Goal: Task Accomplishment & Management: Manage account settings

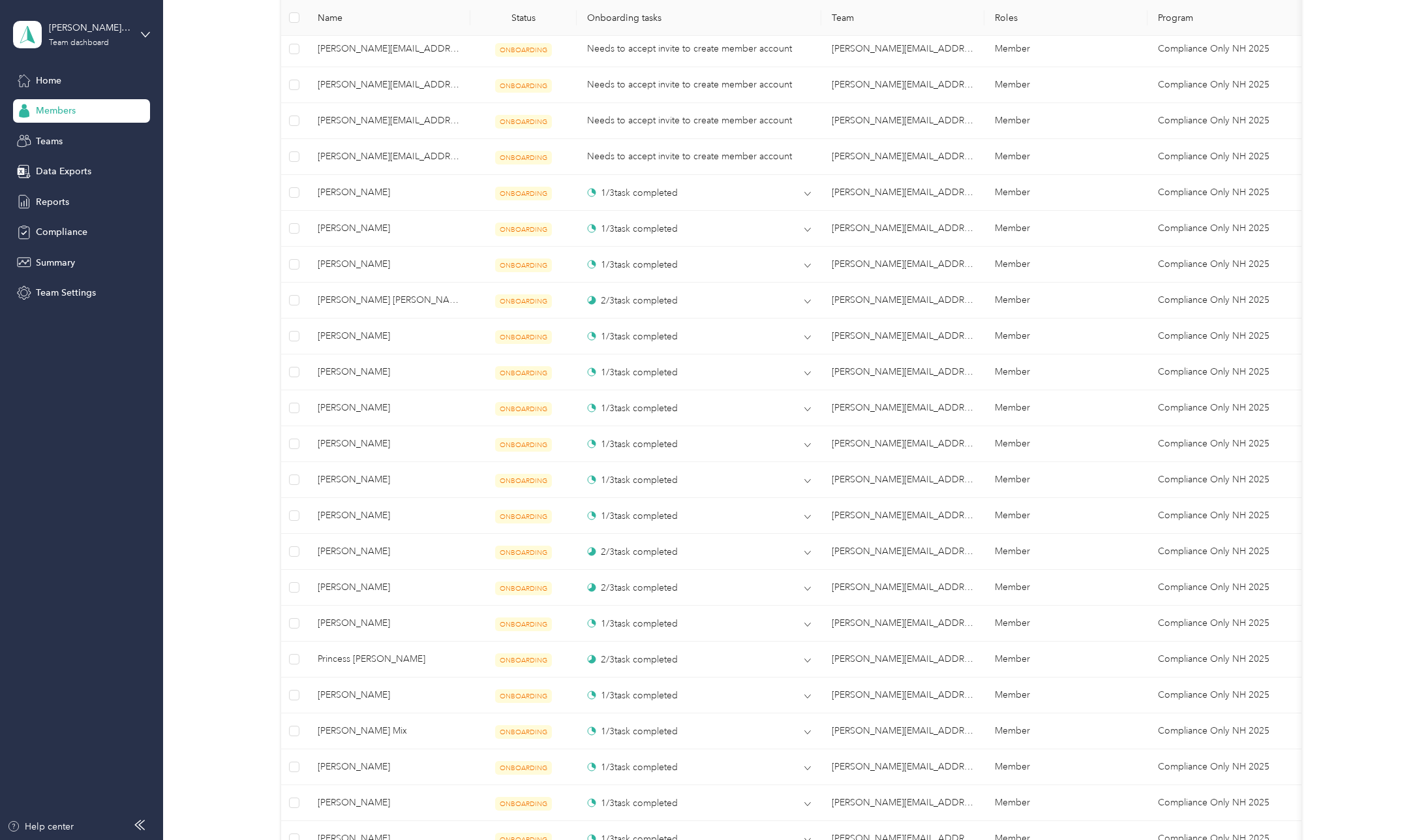
scroll to position [743, 0]
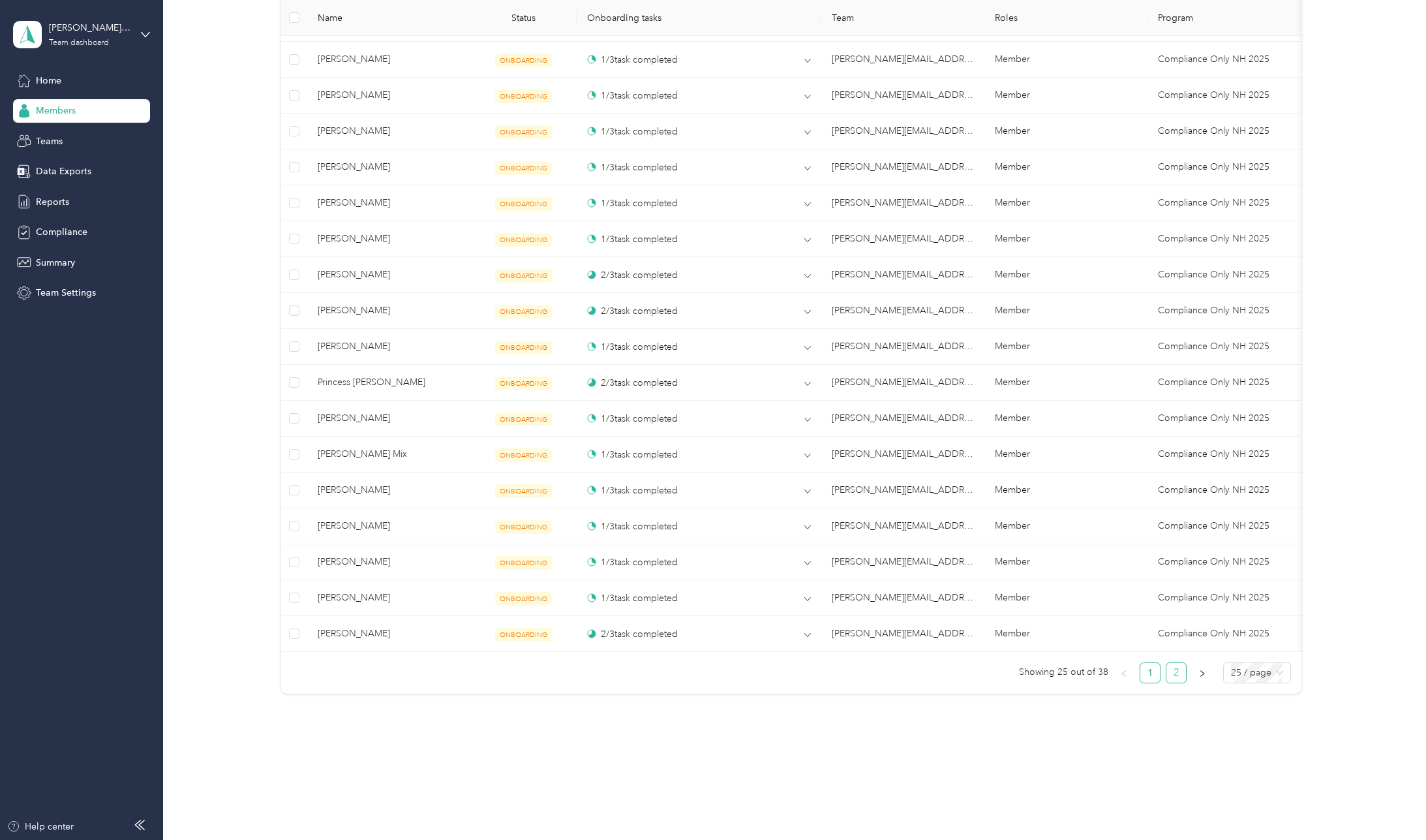
click at [1175, 672] on link "2" at bounding box center [1177, 673] width 20 height 20
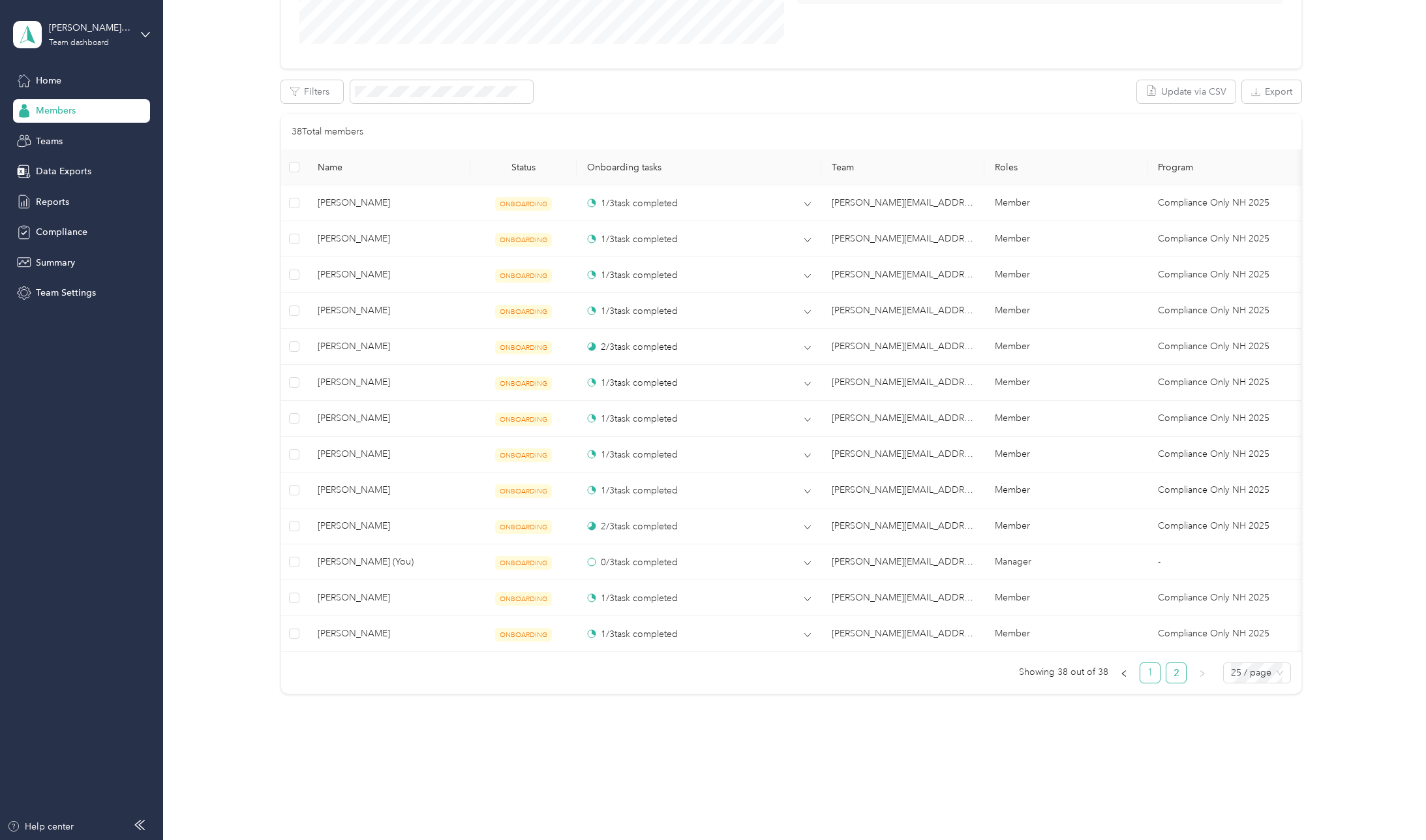
click at [1146, 678] on link "1" at bounding box center [1150, 673] width 20 height 20
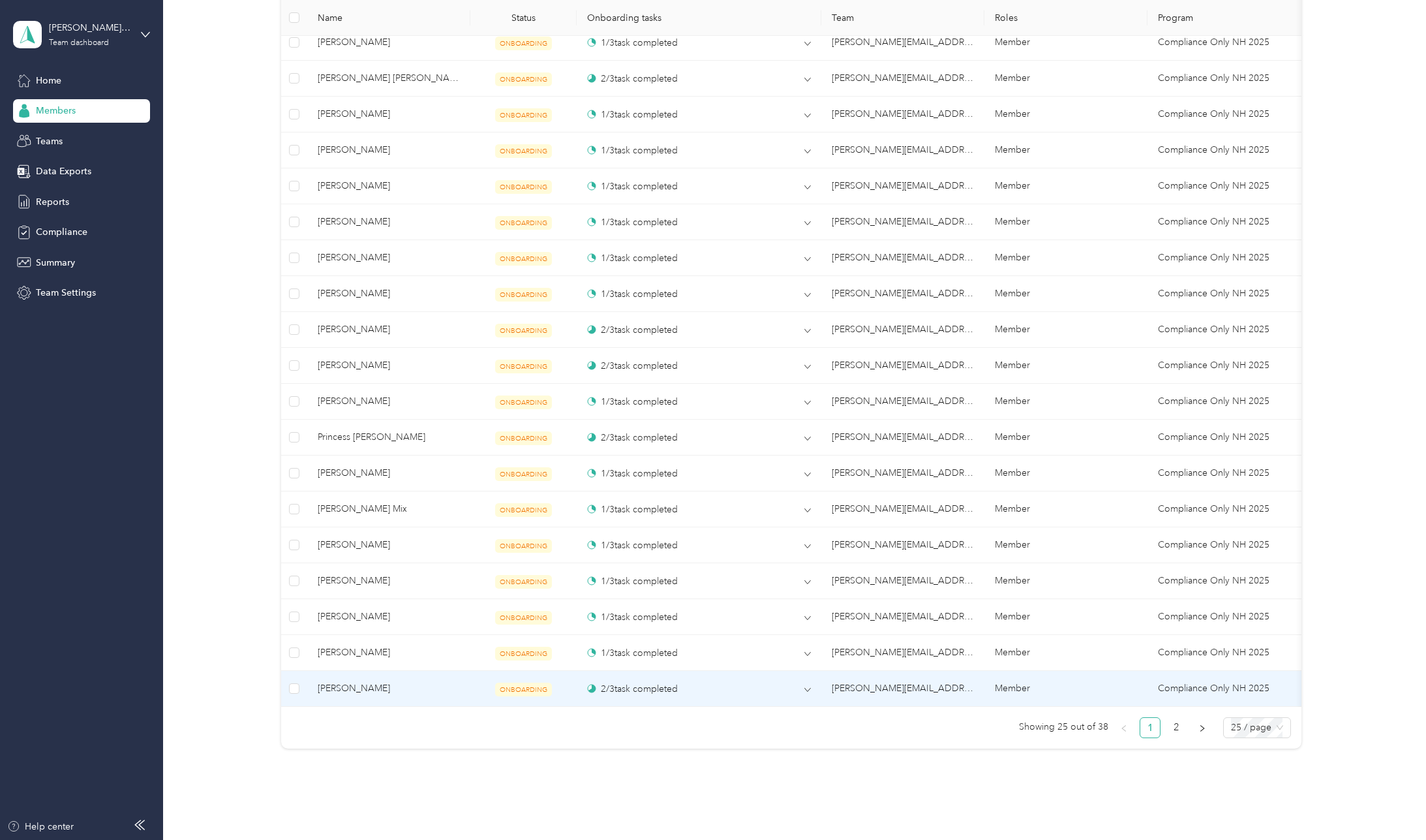
scroll to position [704, 0]
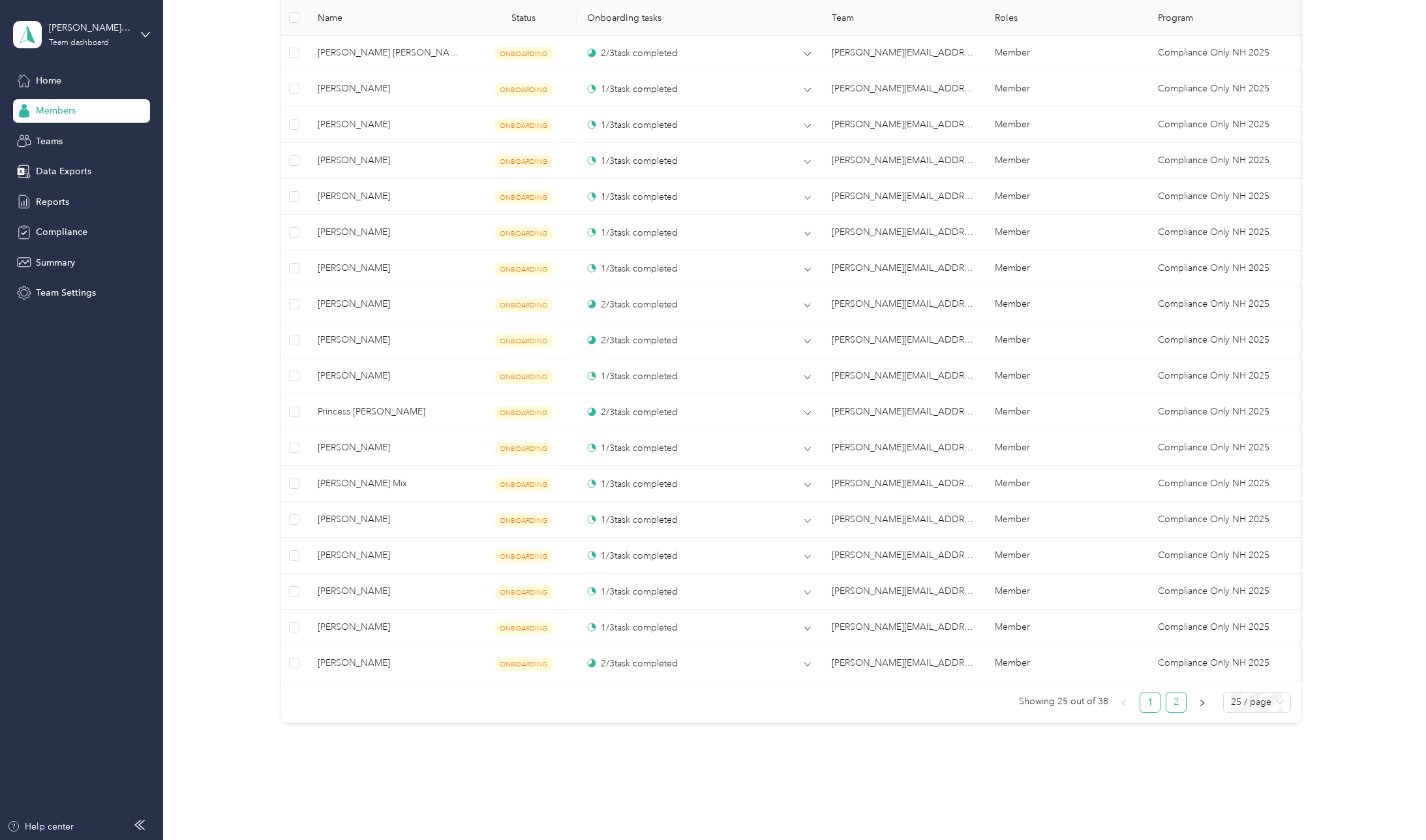
click at [1170, 712] on link "2" at bounding box center [1177, 702] width 20 height 20
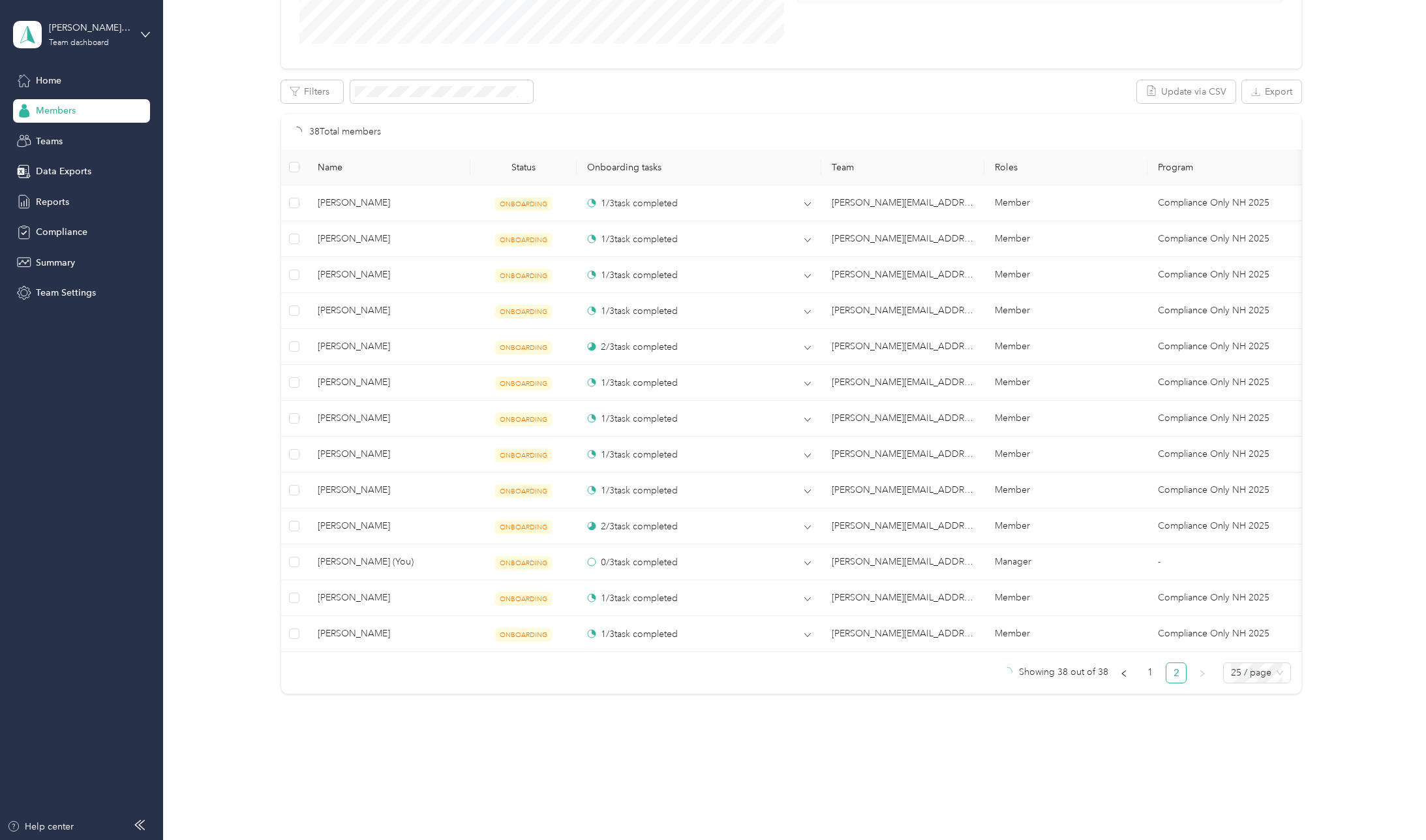
scroll to position [312, 0]
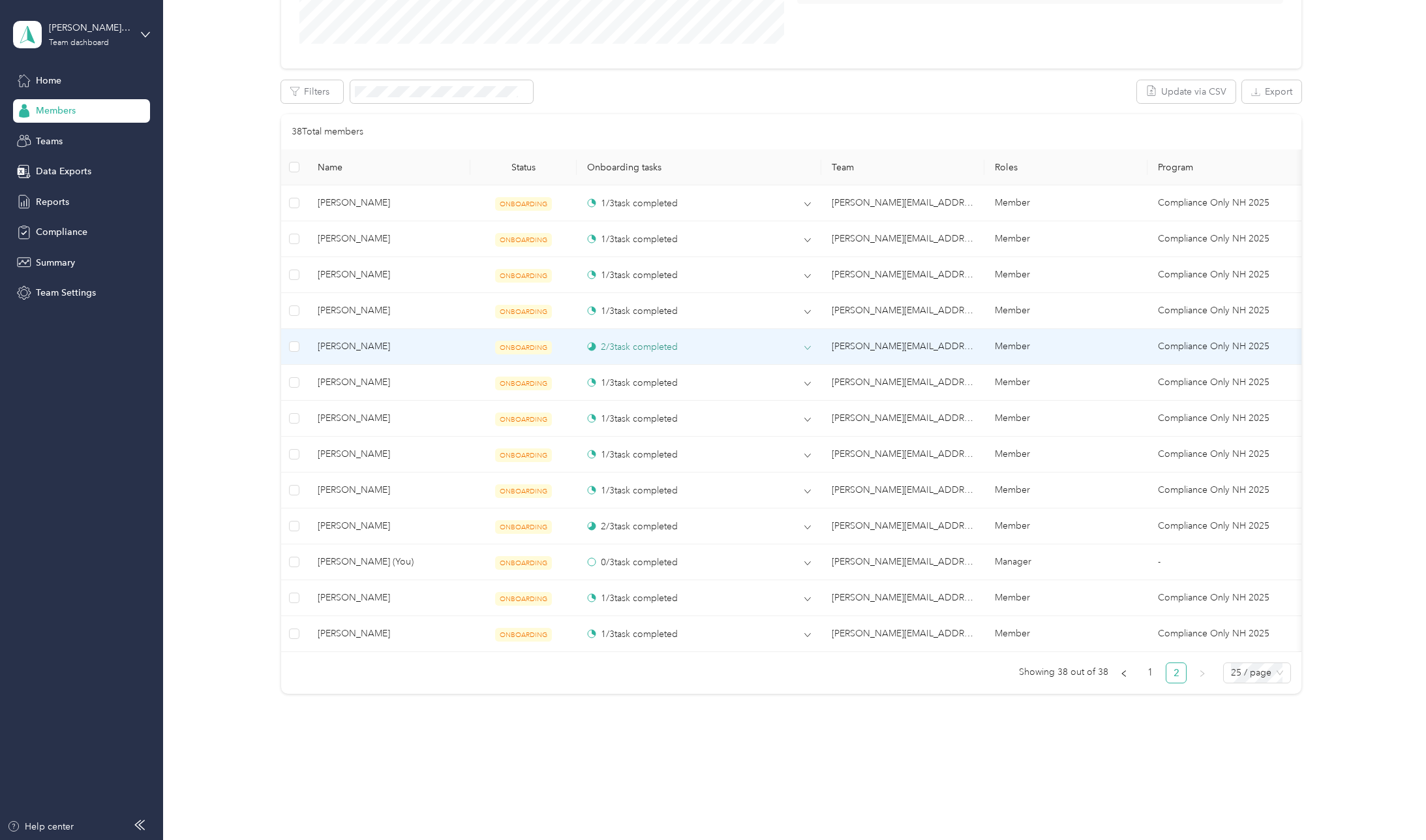
click at [809, 343] on span at bounding box center [807, 347] width 6 height 12
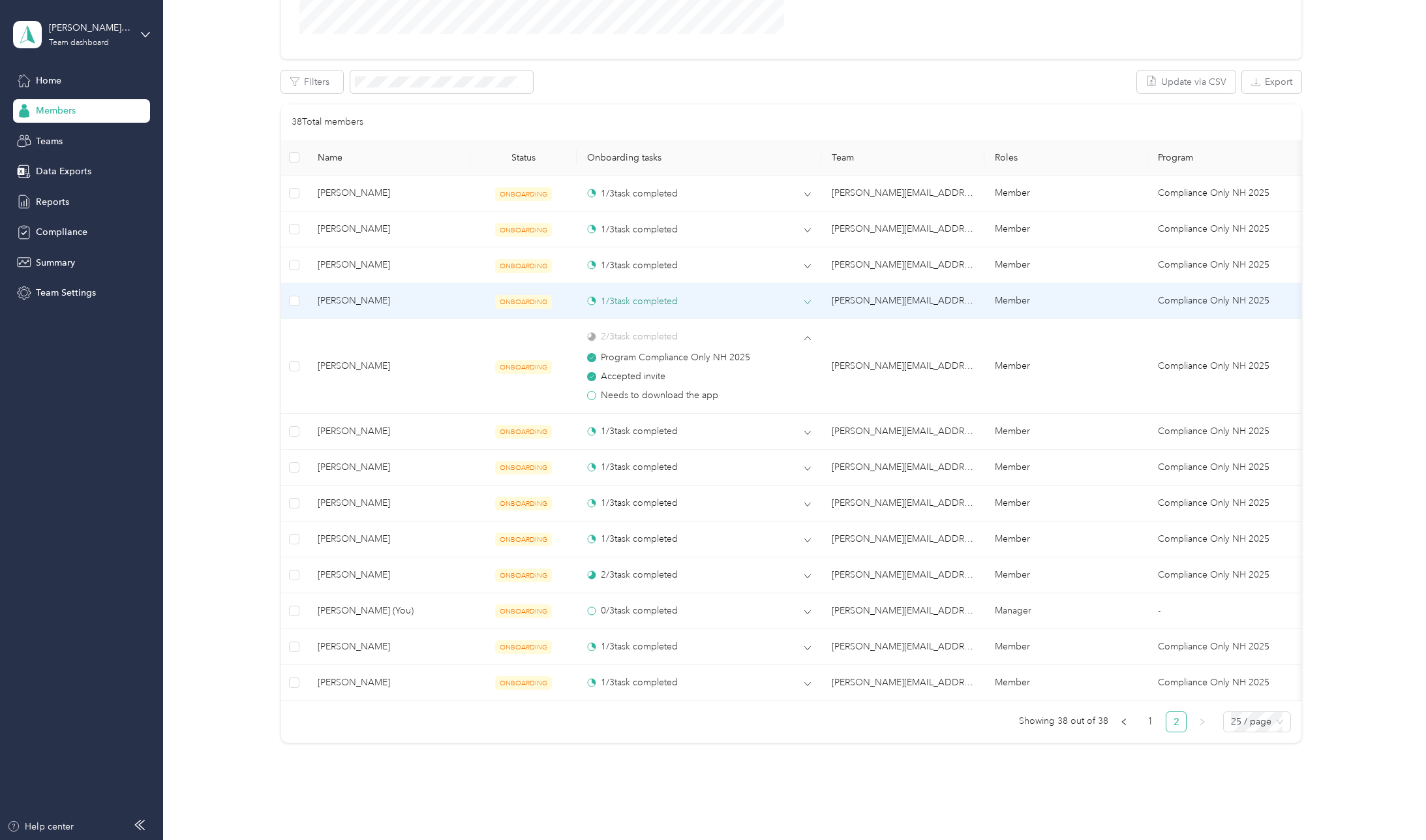
click at [807, 304] on icon at bounding box center [807, 302] width 6 height 6
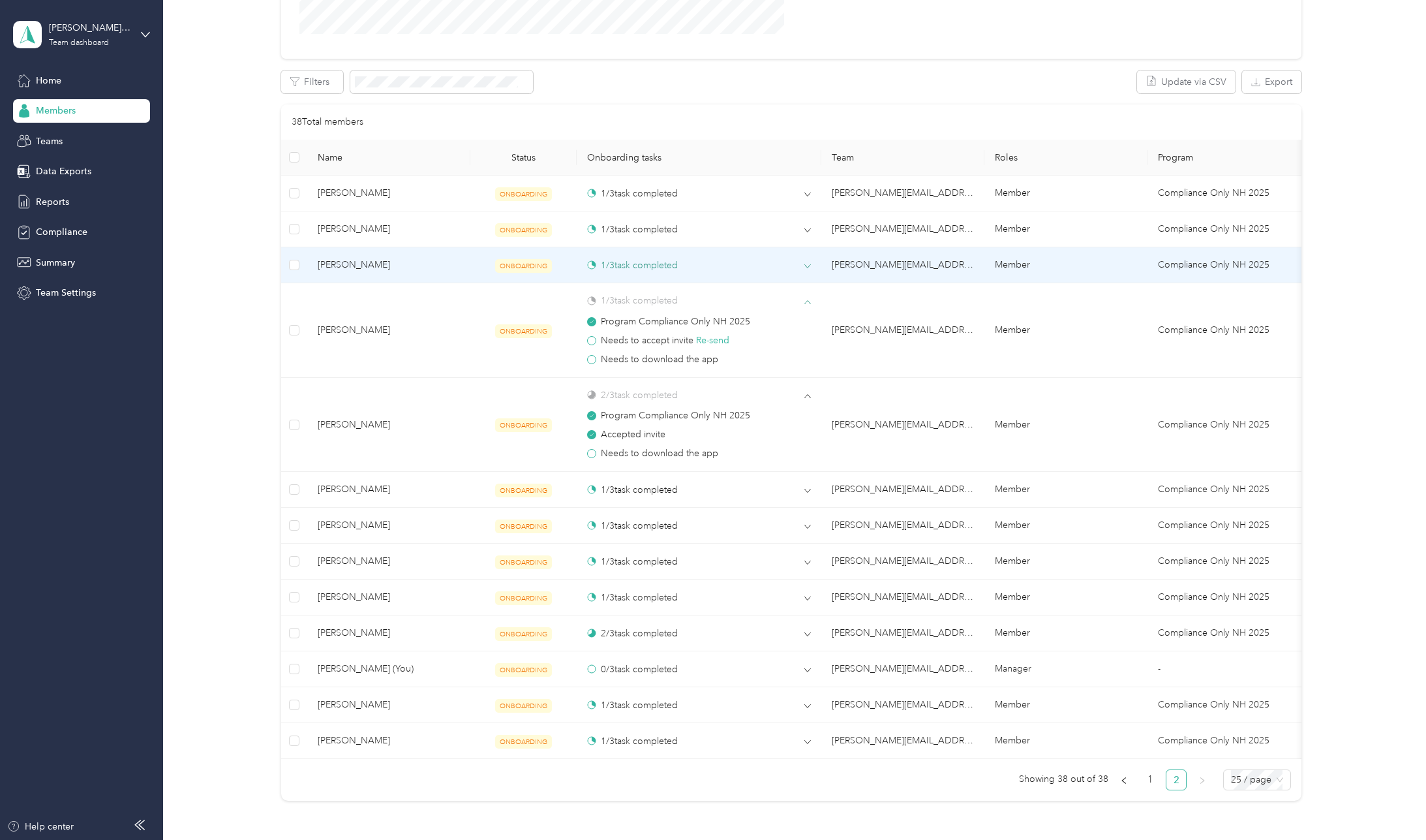
click at [807, 268] on icon at bounding box center [807, 266] width 6 height 6
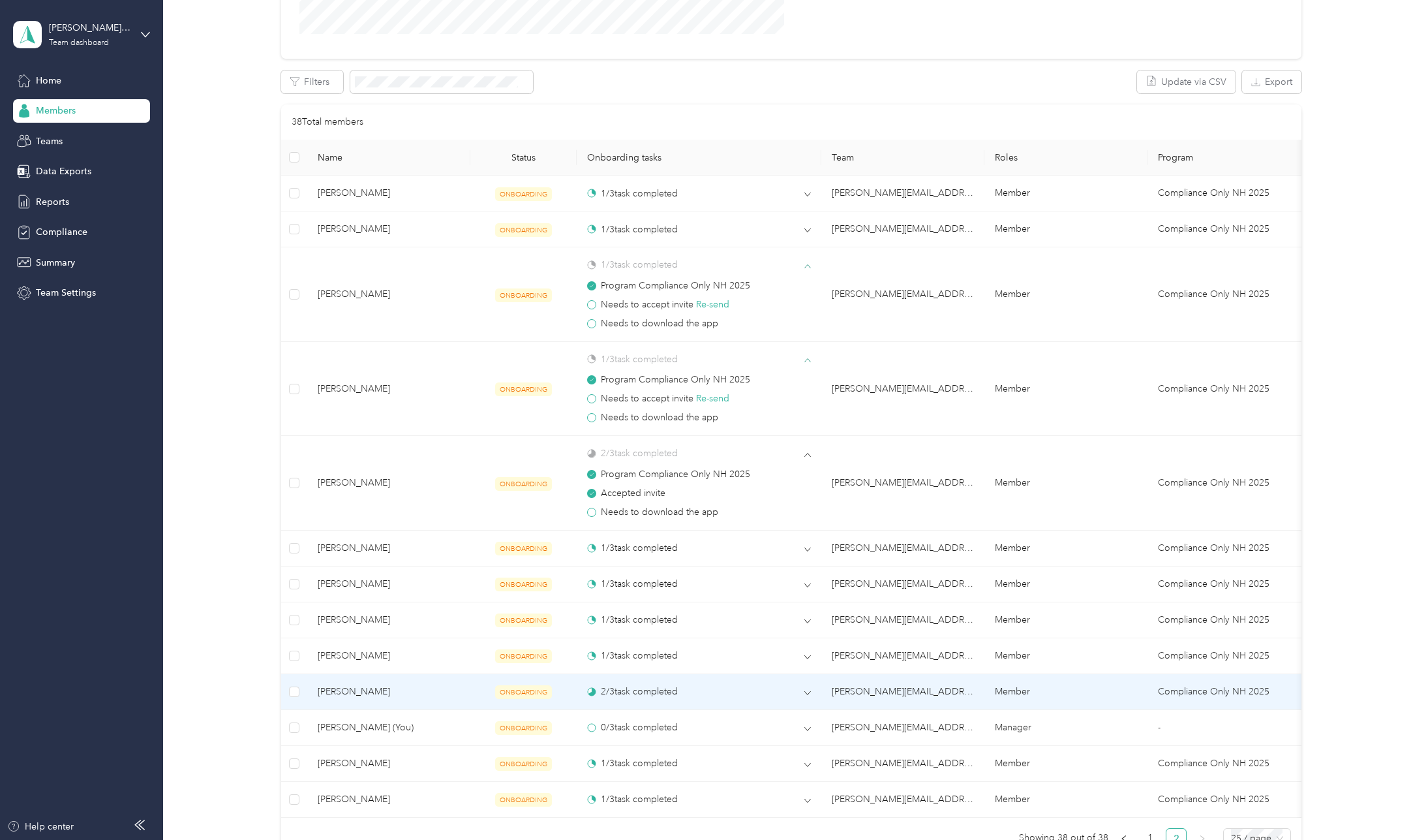
click at [814, 693] on td "2 / 3 task completed" at bounding box center [699, 692] width 245 height 36
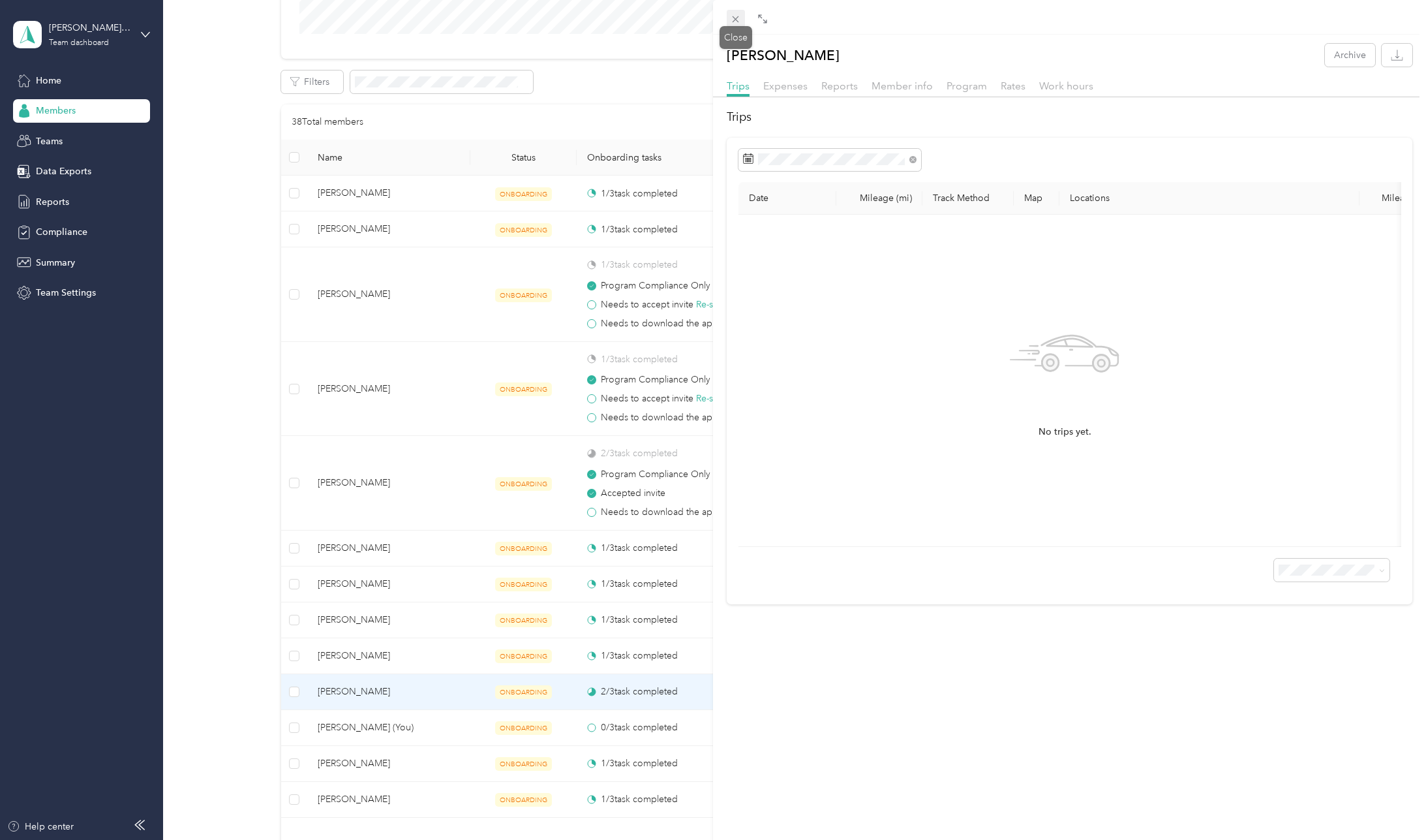
click at [741, 18] on icon at bounding box center [736, 19] width 11 height 11
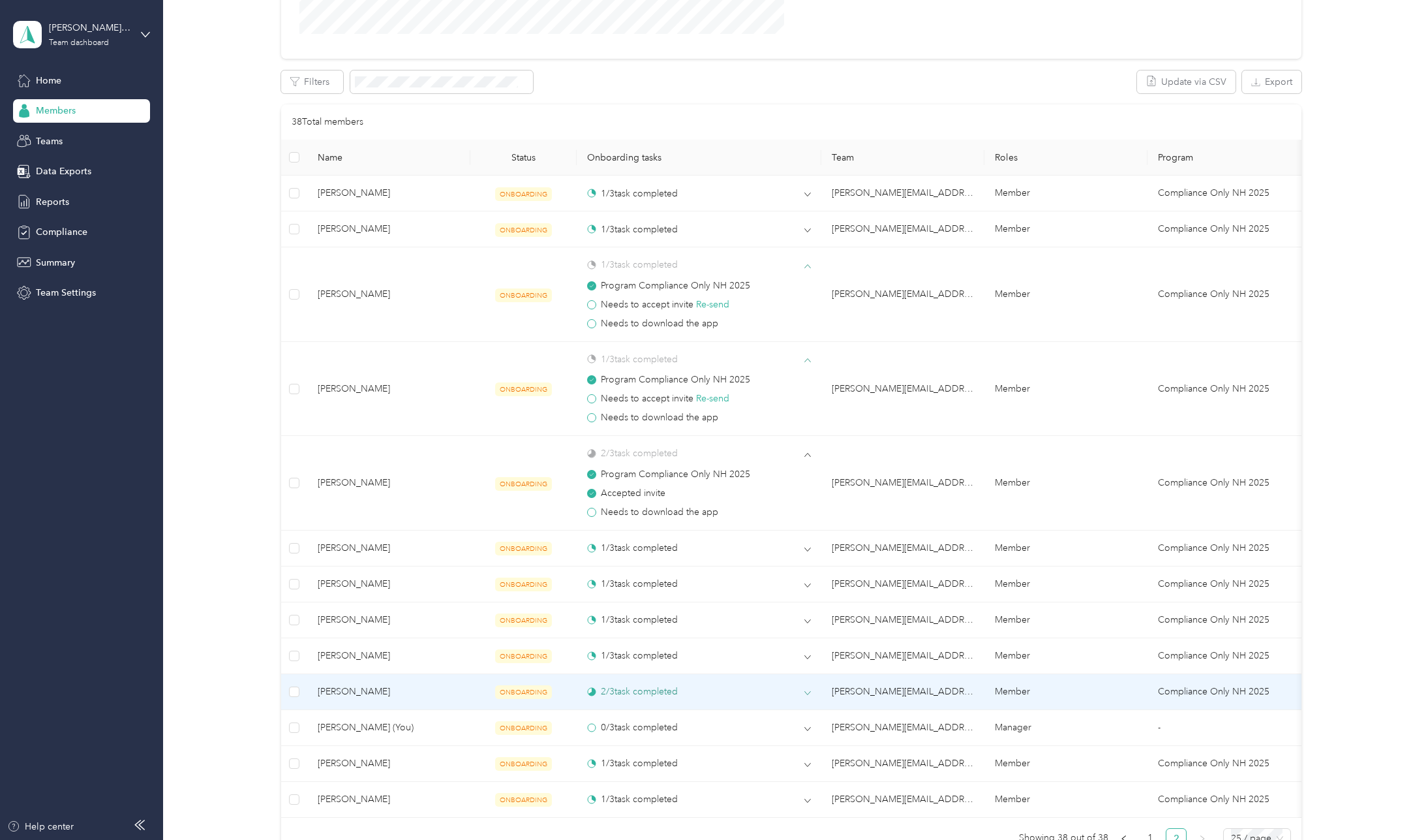
click at [808, 695] on icon at bounding box center [807, 693] width 6 height 6
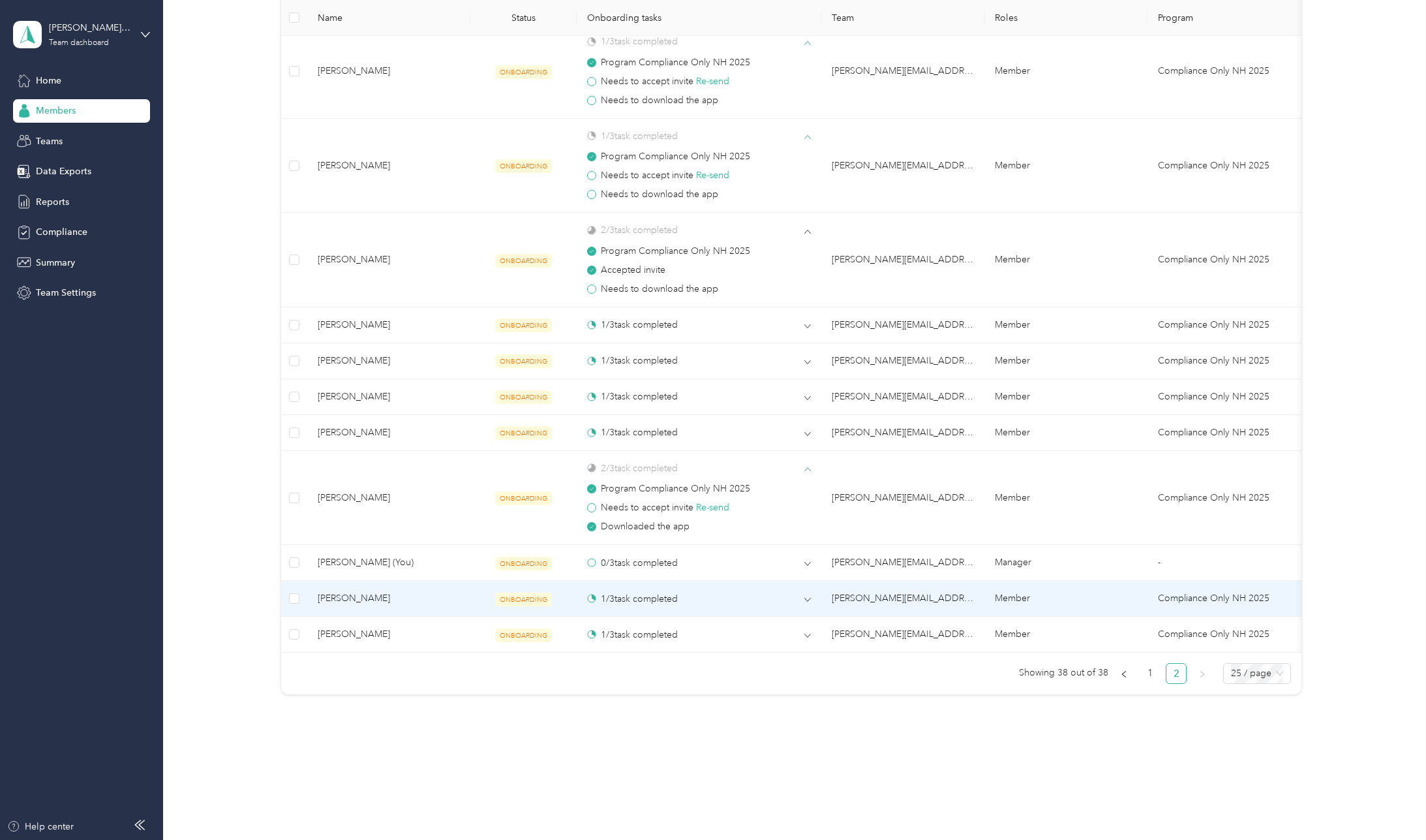
scroll to position [547, 0]
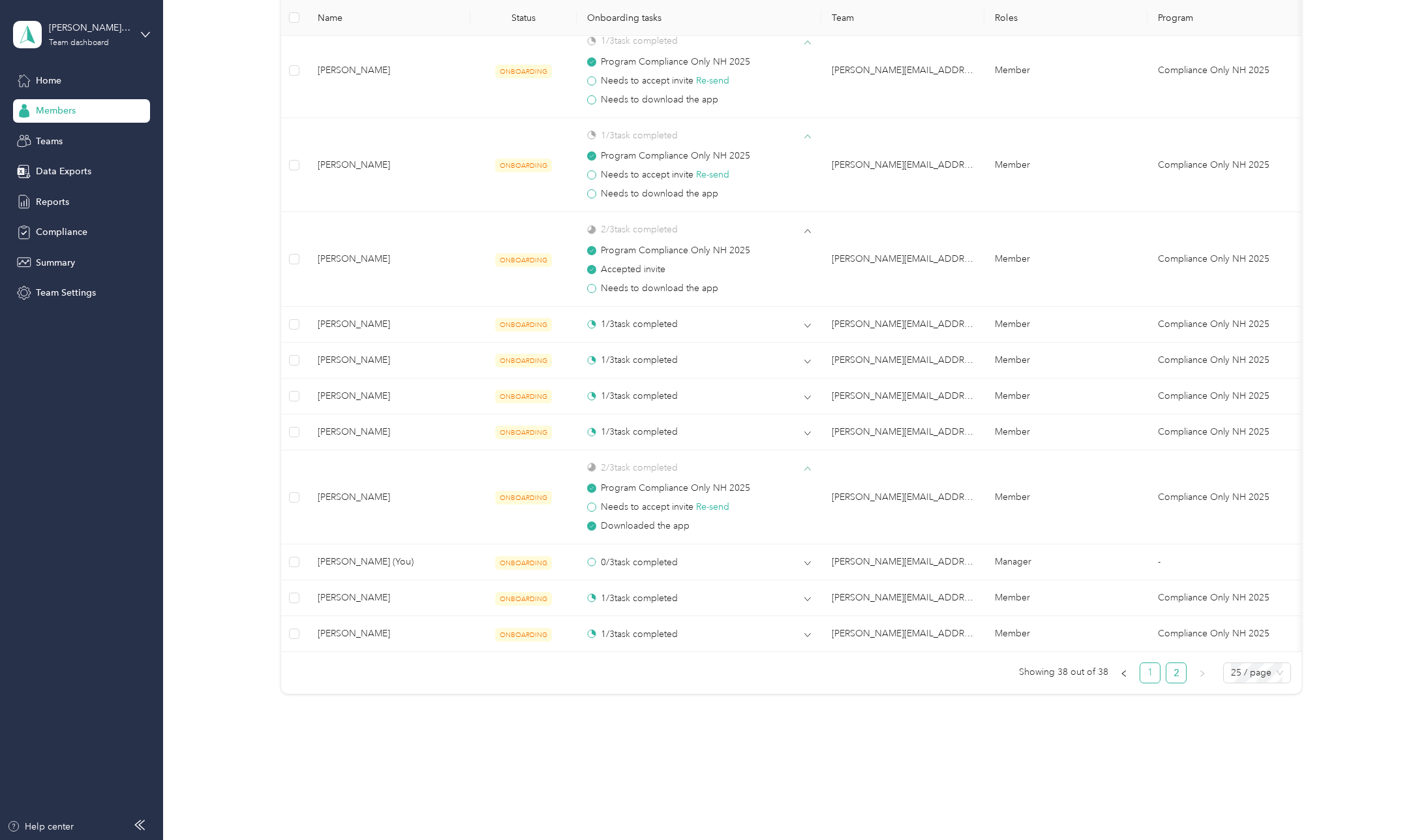
click at [1149, 676] on link "1" at bounding box center [1150, 673] width 20 height 20
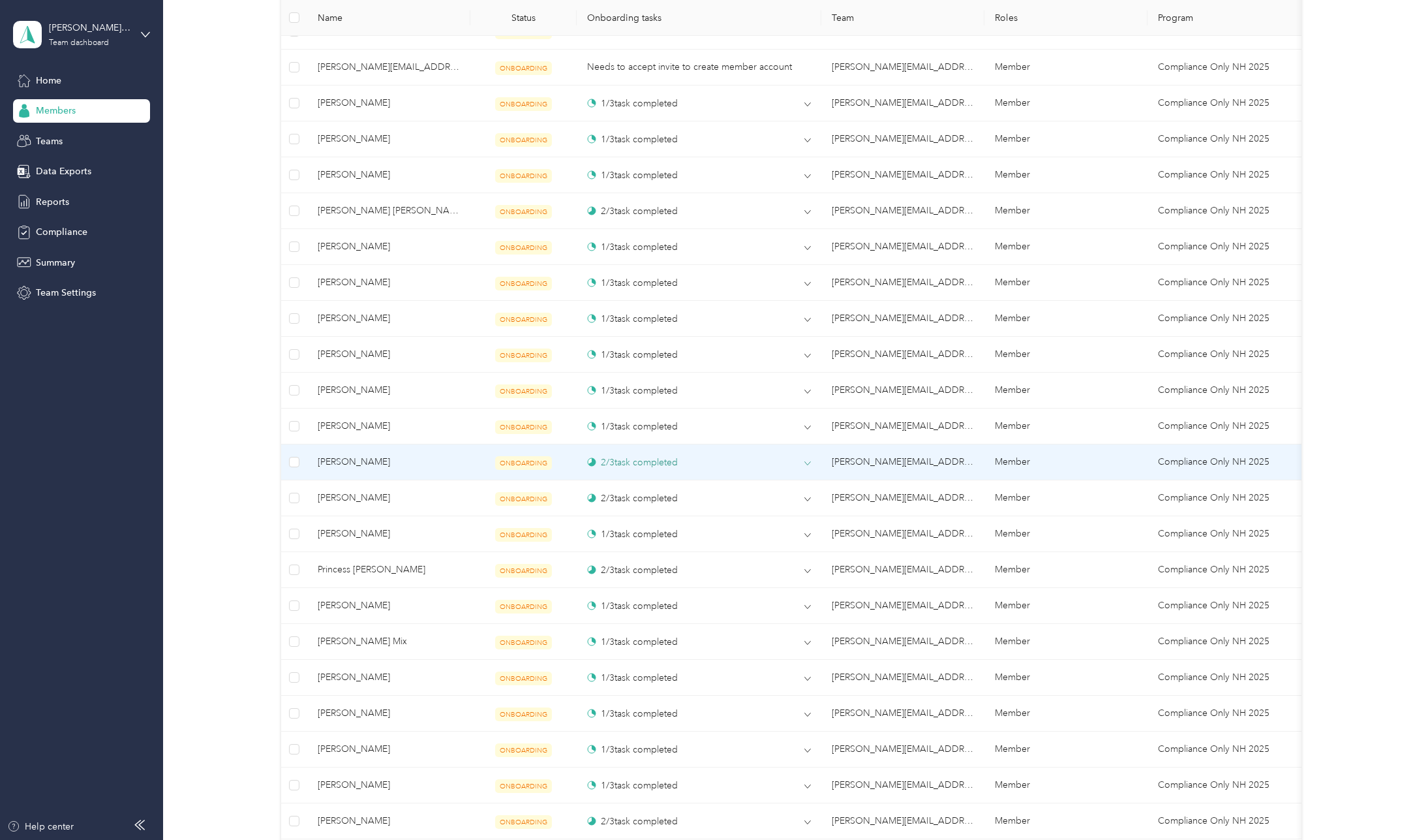
click at [803, 460] on div "2 / 3 task completed" at bounding box center [698, 461] width 223 height 13
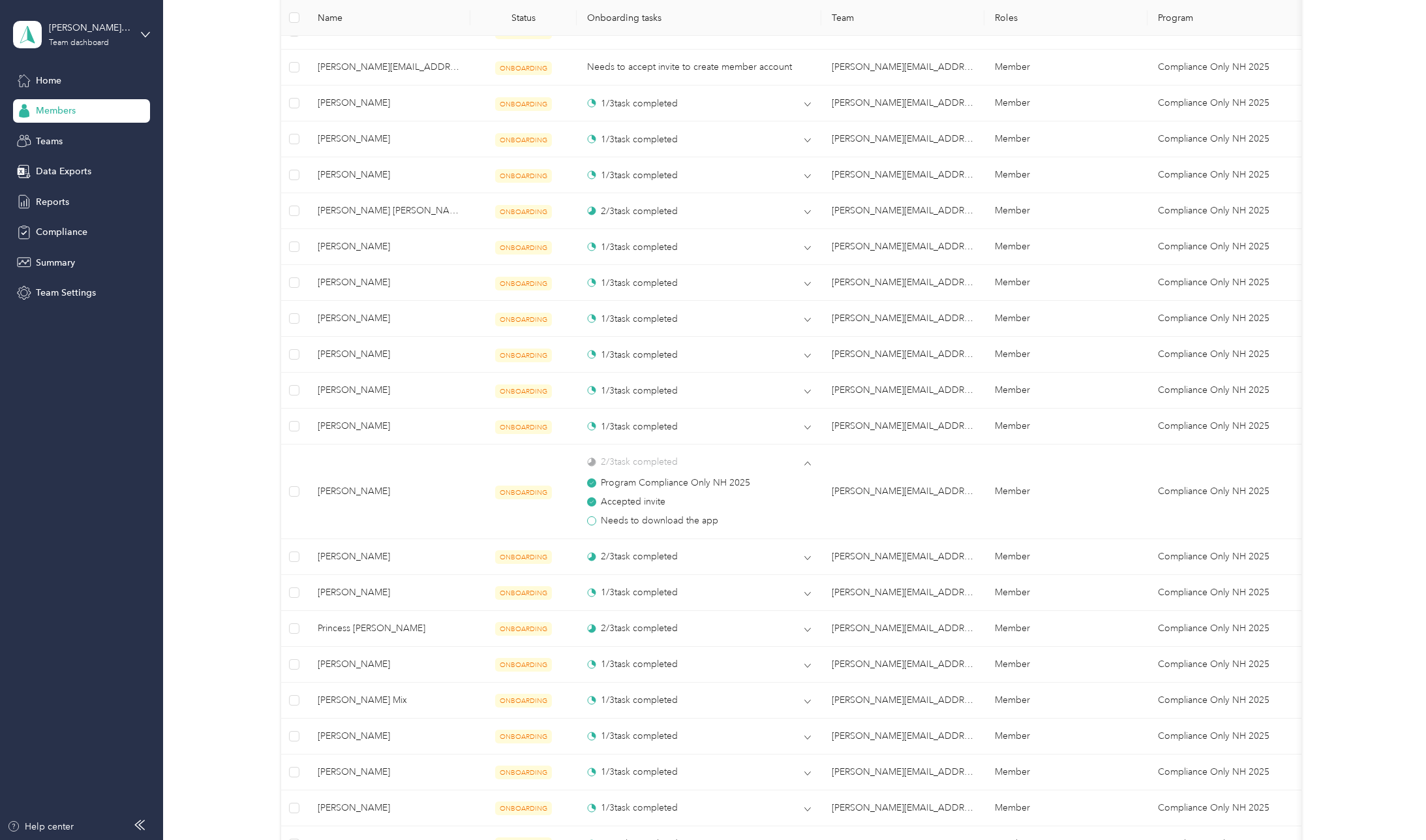
scroll to position [220, 0]
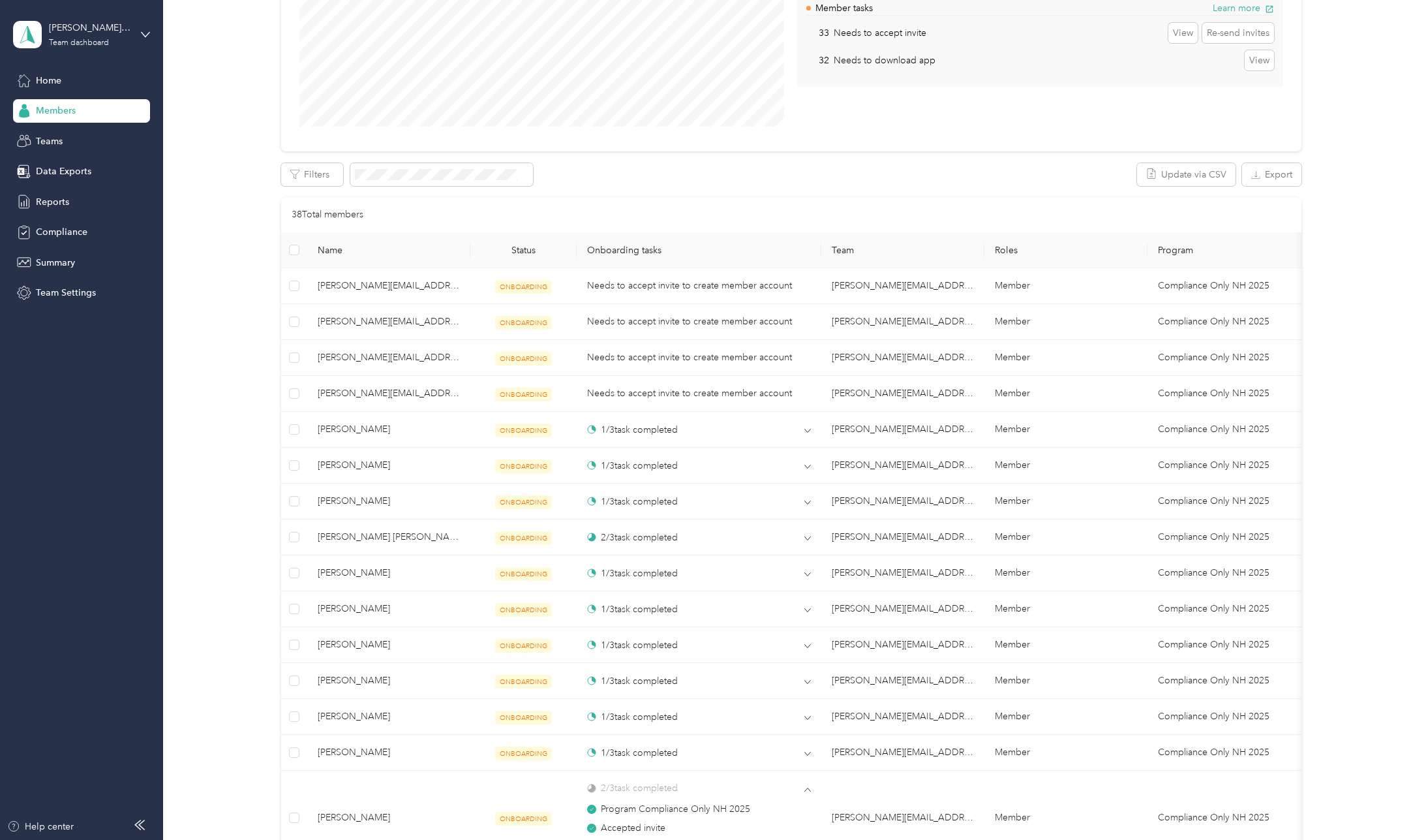
click at [205, 541] on div "All Members 40 Onboarding 38 NEW Onboarding tasks Number of members with outsta…" at bounding box center [792, 557] width 1225 height 1440
click at [214, 518] on div "All Members 40 Onboarding 38 NEW Onboarding tasks Number of members with outsta…" at bounding box center [792, 557] width 1225 height 1440
click at [217, 604] on div "All Members 40 Onboarding 38 NEW Onboarding tasks Number of members with outsta…" at bounding box center [792, 557] width 1225 height 1440
